Goal: Transaction & Acquisition: Purchase product/service

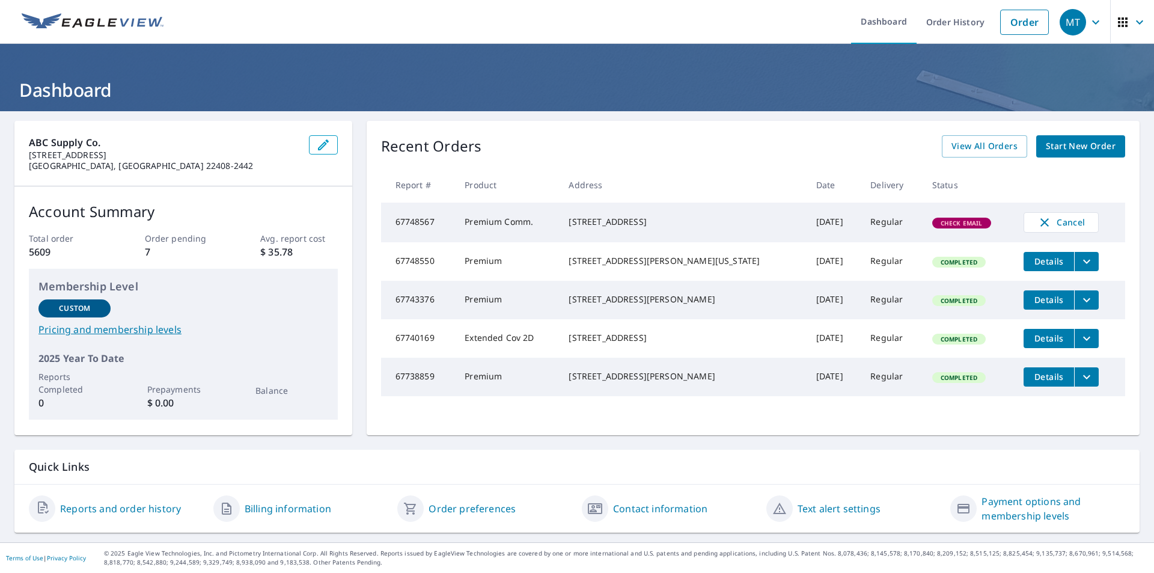
click at [1065, 141] on span "Start New Order" at bounding box center [1081, 146] width 70 height 15
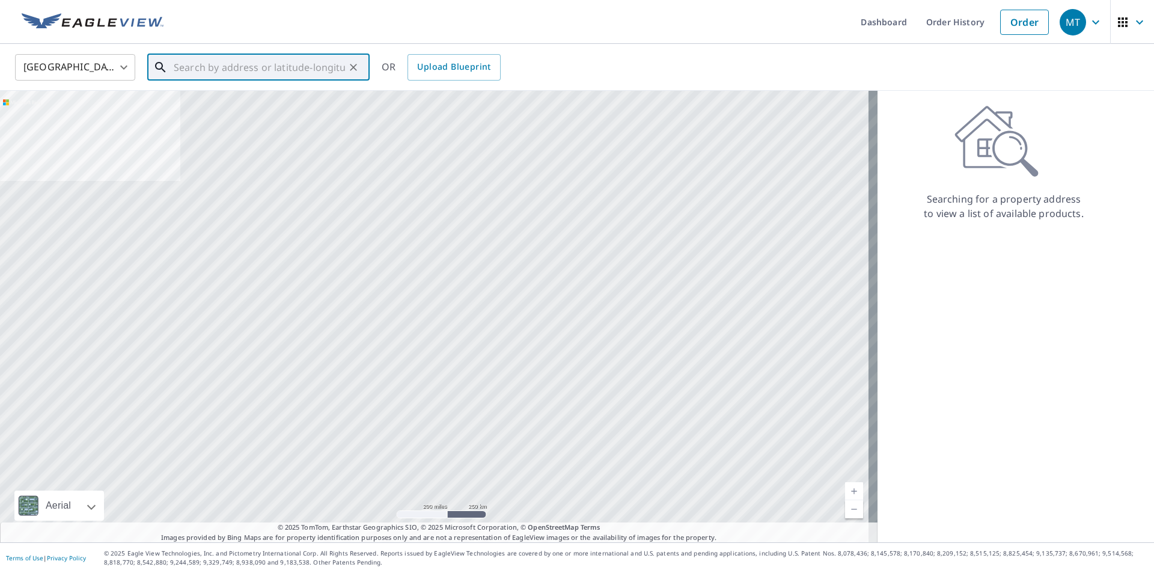
paste input "[STREET_ADDRESS][PERSON_NAME]"
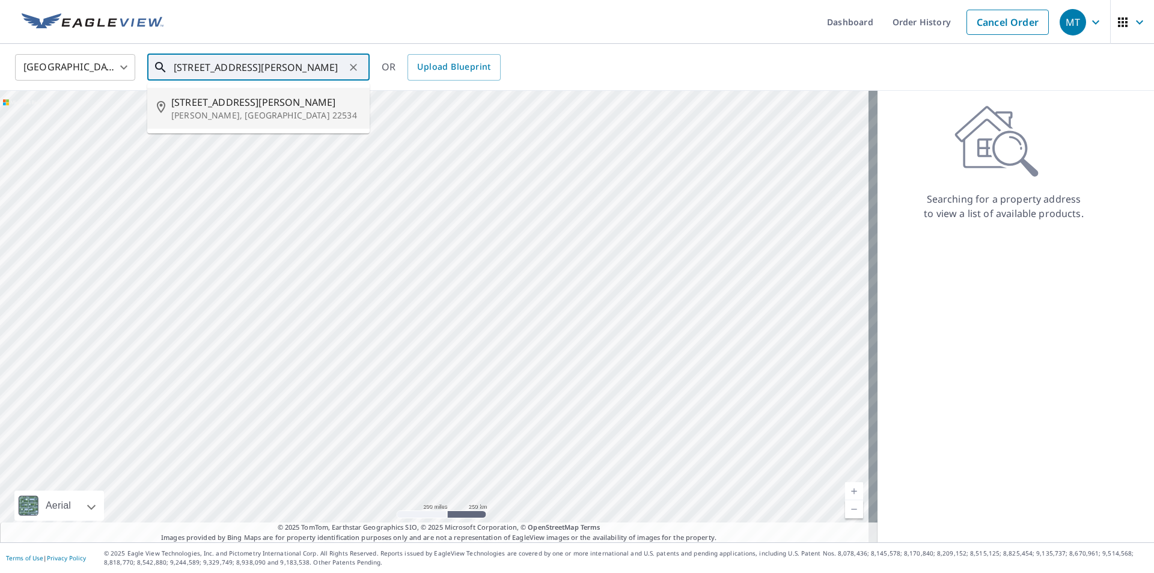
click at [231, 117] on p "[PERSON_NAME], [GEOGRAPHIC_DATA] 22534" at bounding box center [265, 115] width 189 height 12
type input "[STREET_ADDRESS][PERSON_NAME][PERSON_NAME]"
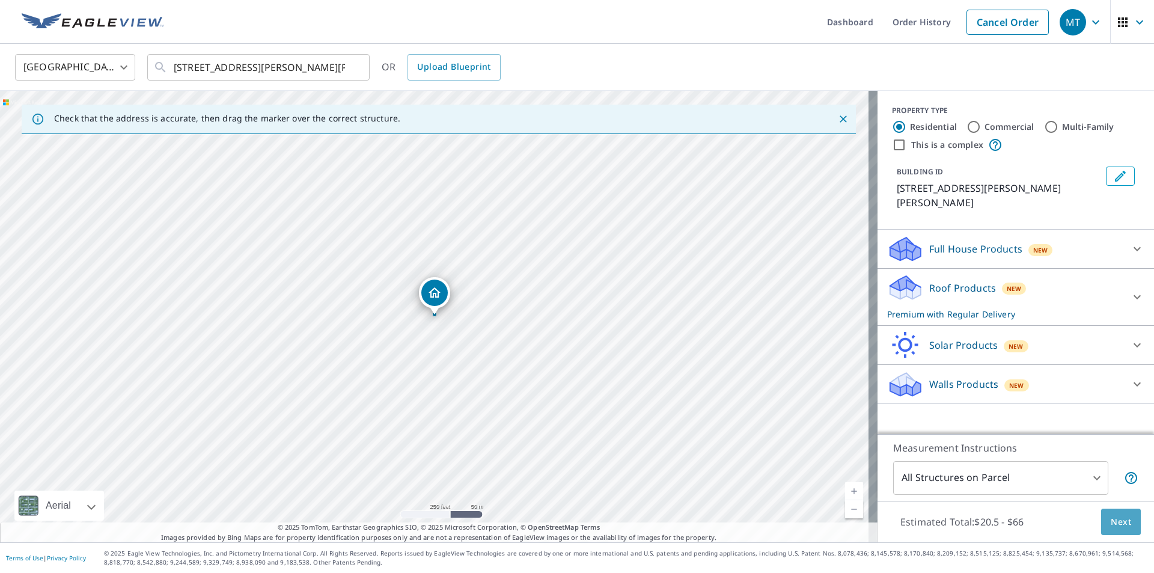
click at [1119, 523] on span "Next" at bounding box center [1121, 522] width 20 height 15
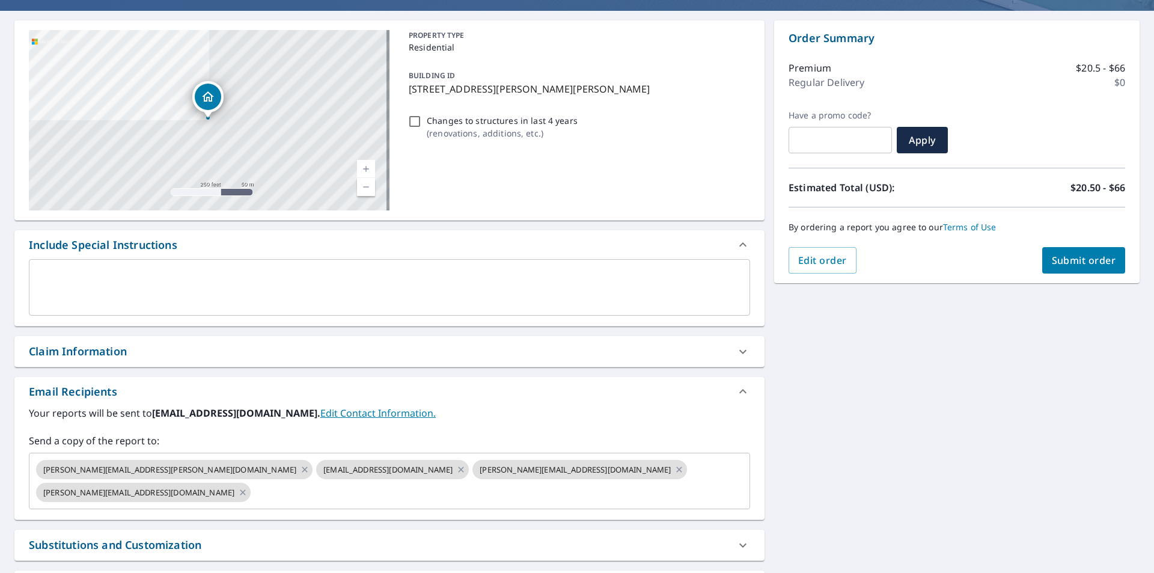
scroll to position [192, 0]
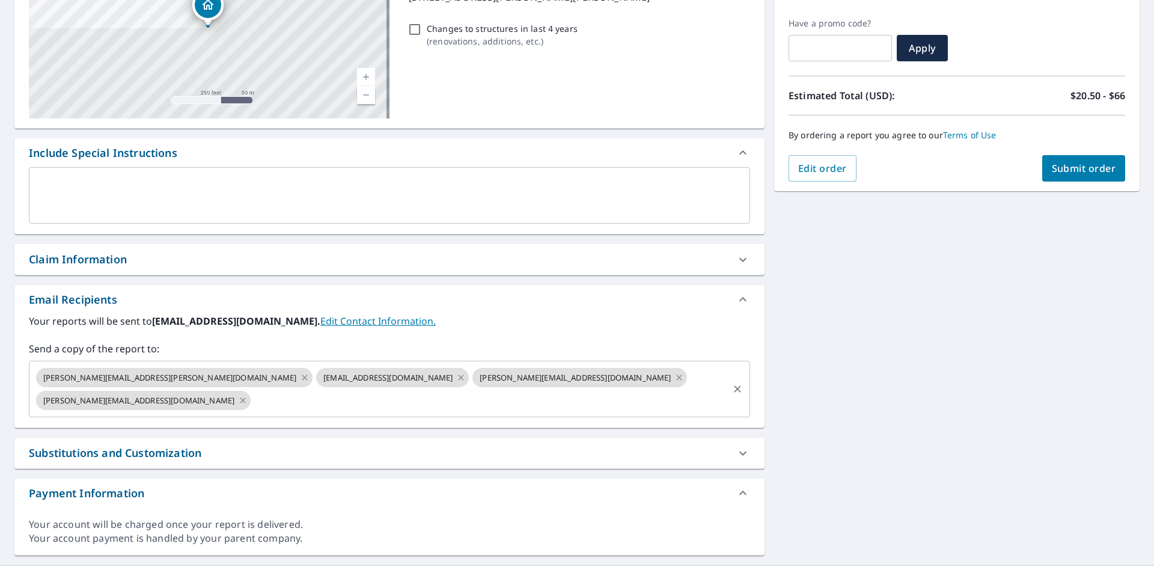
click at [300, 376] on icon at bounding box center [305, 377] width 10 height 13
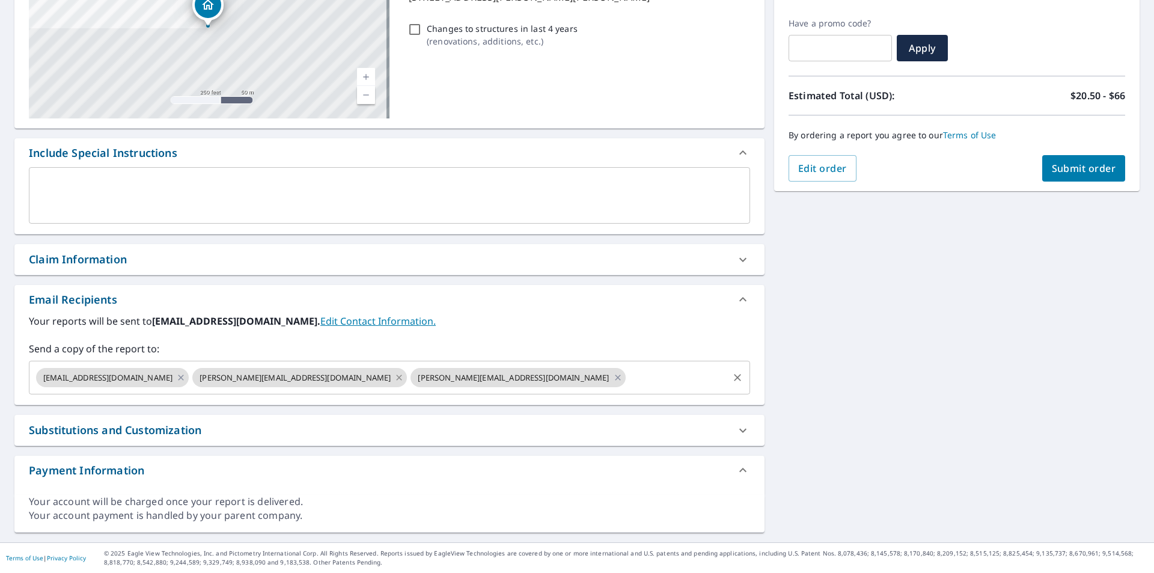
click at [397, 378] on icon at bounding box center [399, 377] width 5 height 5
click at [394, 378] on icon at bounding box center [399, 377] width 10 height 13
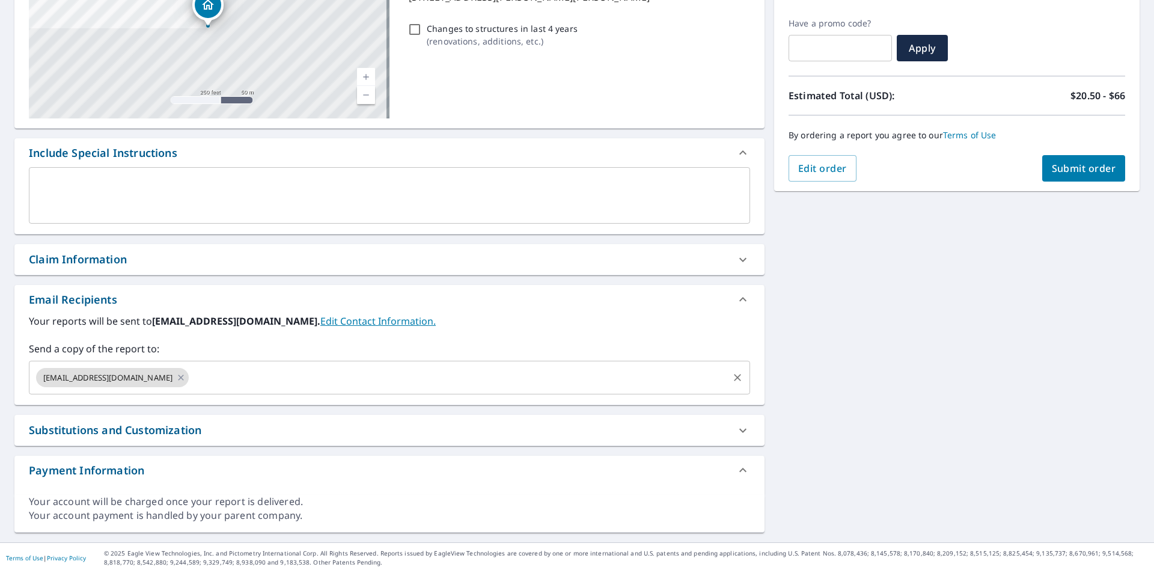
click at [1062, 174] on span "Submit order" at bounding box center [1084, 168] width 64 height 13
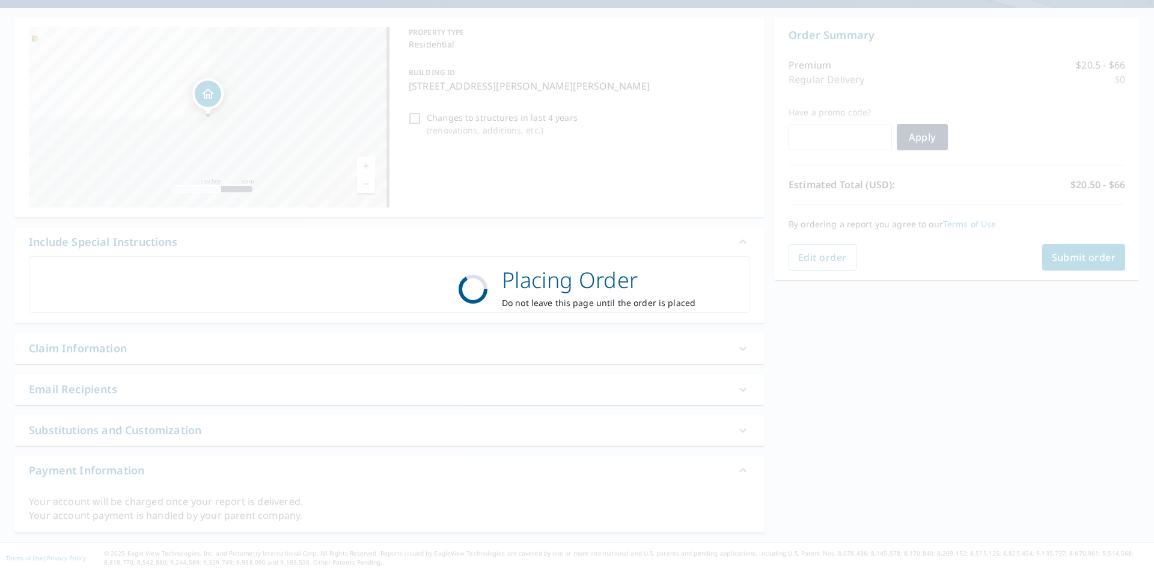
scroll to position [103, 0]
